Goal: Transaction & Acquisition: Purchase product/service

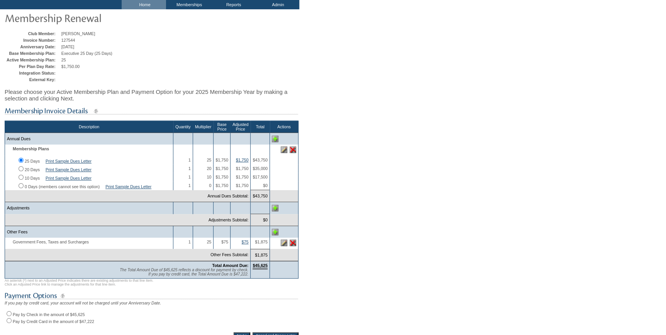
scroll to position [140, 0]
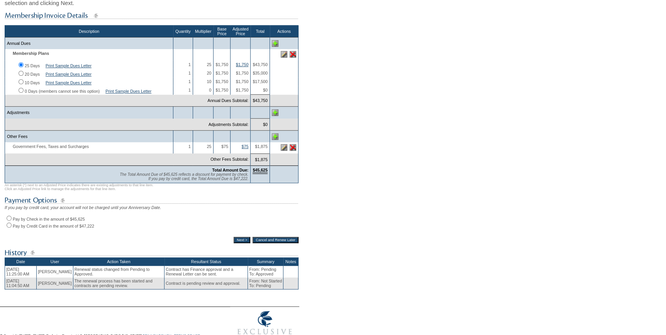
click at [11, 226] on div "If you pay by credit card, your account will not be charged until your Annivers…" at bounding box center [152, 216] width 294 height 23
click at [10, 220] on input "Pay by Check in the amount of $45,625" at bounding box center [9, 217] width 5 height 5
radio input "true"
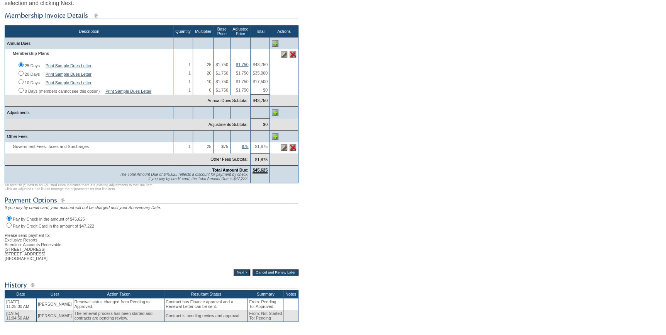
click at [237, 275] on input "Next >" at bounding box center [242, 272] width 17 height 6
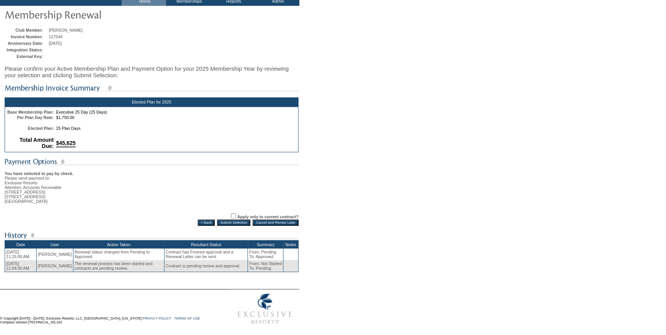
scroll to position [55, 0]
click at [234, 222] on input "Submit Selection" at bounding box center [233, 222] width 33 height 6
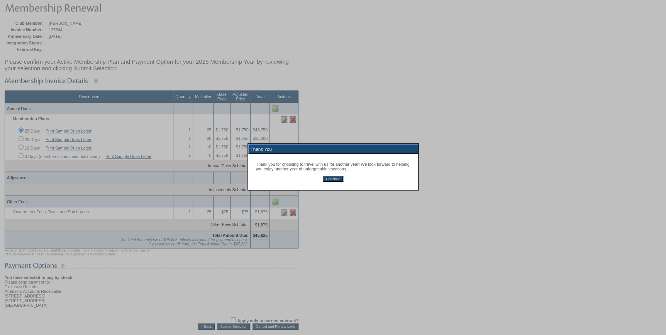
click at [338, 179] on input "Continue" at bounding box center [333, 179] width 20 height 6
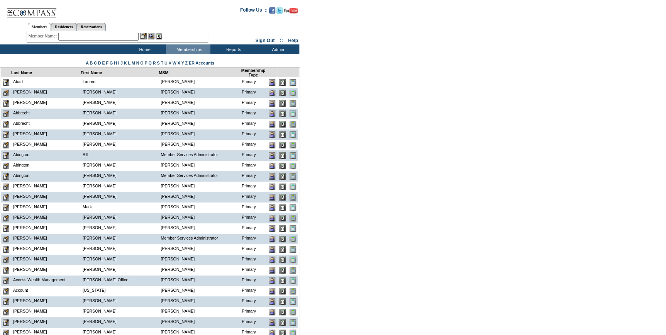
click at [129, 38] on input "text" at bounding box center [98, 37] width 80 height 8
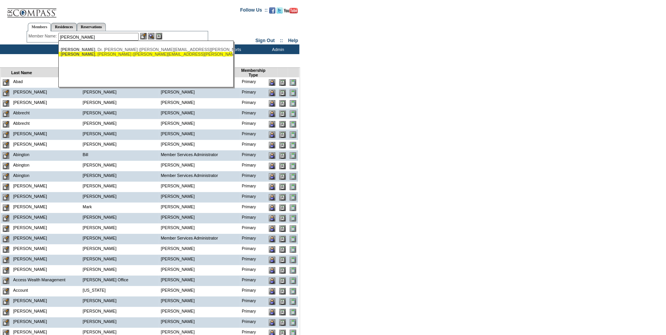
drag, startPoint x: 109, startPoint y: 55, endPoint x: 140, endPoint y: 44, distance: 33.7
click at [109, 55] on div "Orgeron , Lee (lee.orgeron@montco.com)" at bounding box center [146, 54] width 170 height 5
type input "Orgeron, Lee (lee.orgeron@montco.com)"
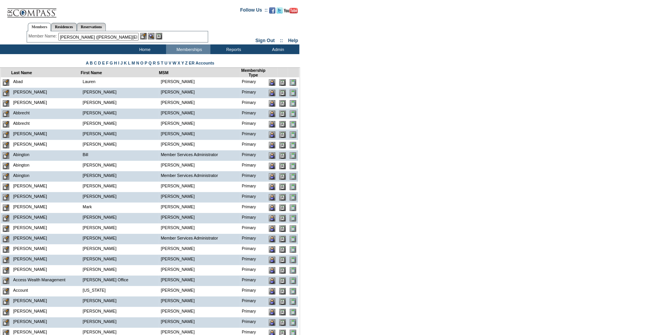
click at [144, 36] on img at bounding box center [143, 36] width 7 height 7
